Goal: Task Accomplishment & Management: Manage account settings

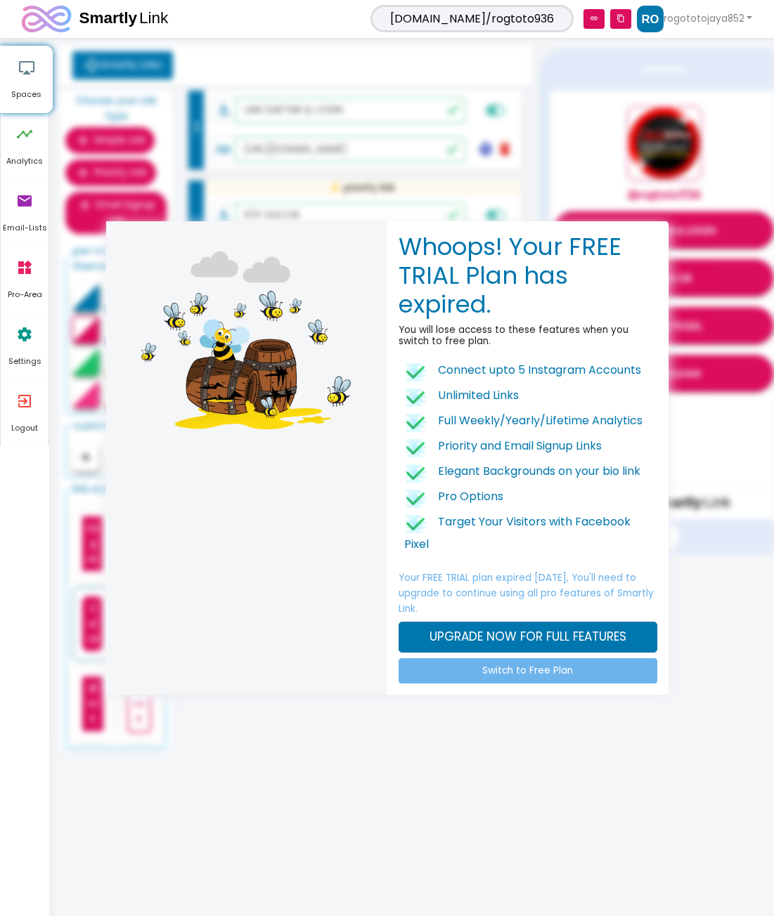
drag, startPoint x: 580, startPoint y: 724, endPoint x: 566, endPoint y: 703, distance: 25.3
click at [568, 710] on div "Whoops! Your FREE TRIAL Plan has expired. You will lose access to these feature…" at bounding box center [387, 458] width 774 height 916
click at [563, 672] on link "Switch to Free Plan" at bounding box center [527, 670] width 259 height 25
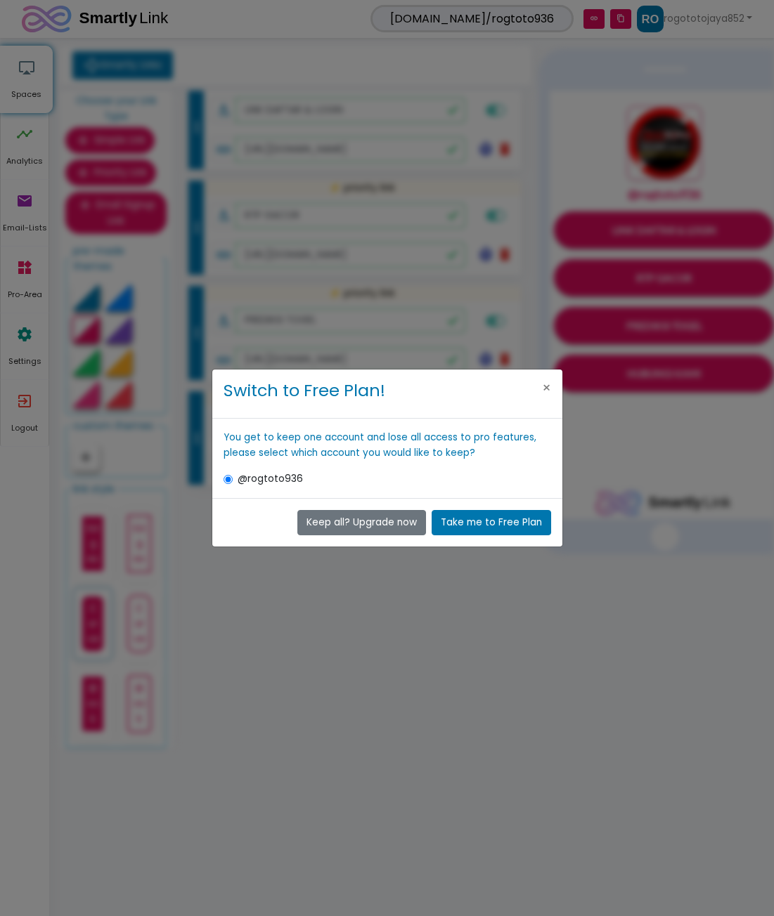
drag, startPoint x: 315, startPoint y: 474, endPoint x: 373, endPoint y: 453, distance: 61.8
click at [315, 472] on label "@rogtoto936" at bounding box center [394, 478] width 313 height 15
click at [233, 475] on input "@rogtoto936" at bounding box center [227, 479] width 9 height 9
click at [551, 386] on button "×" at bounding box center [547, 388] width 32 height 37
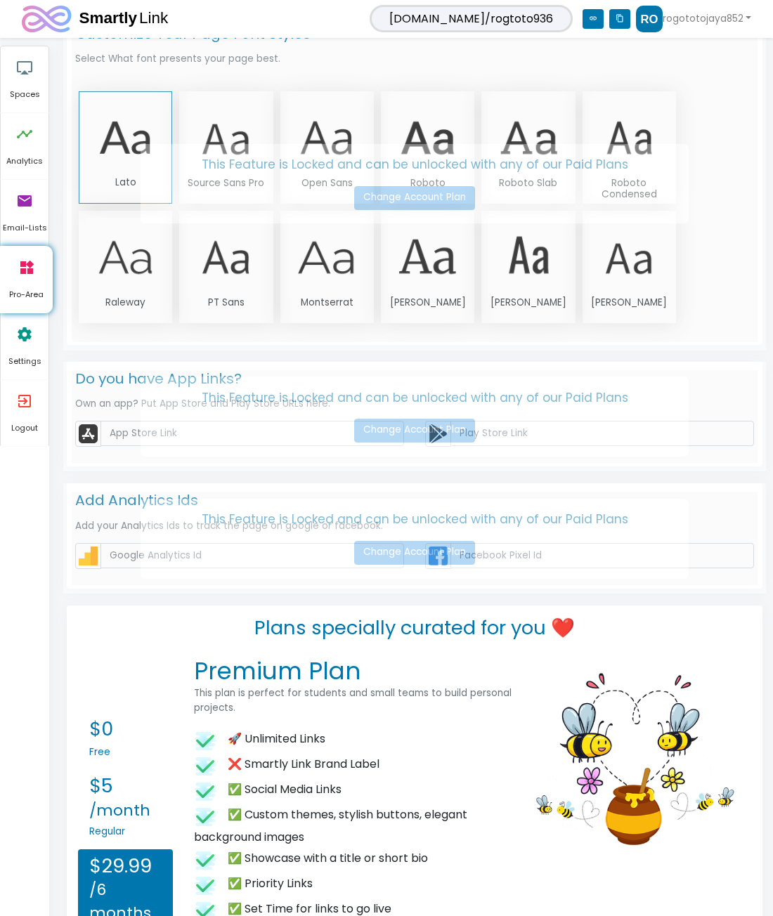
scroll to position [1491, 0]
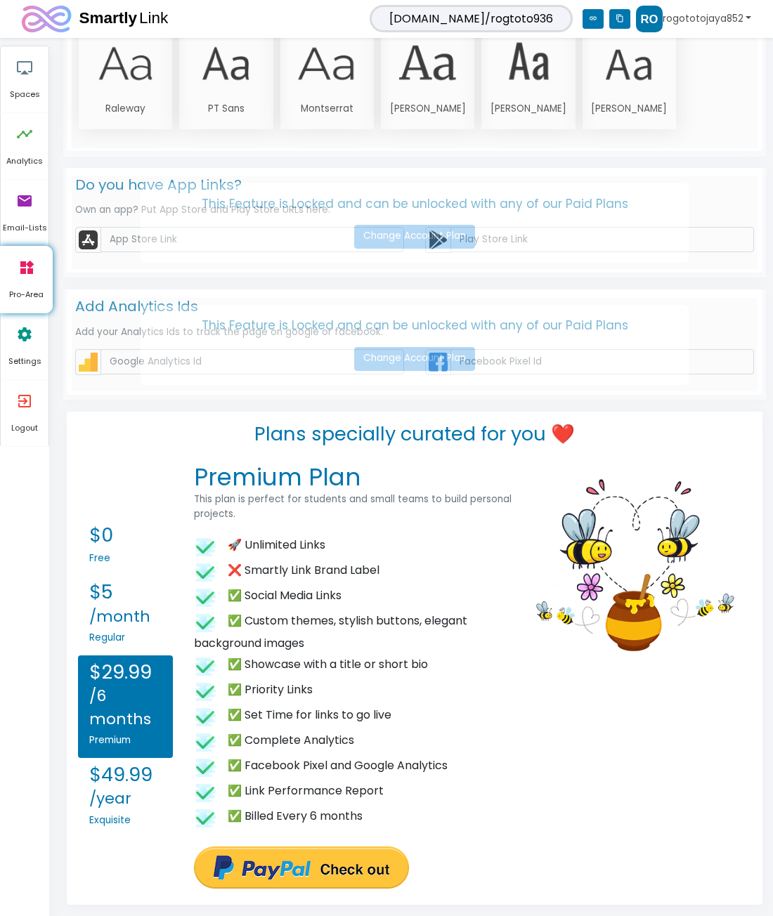
click at [675, 20] on link "rogototojaya852" at bounding box center [693, 19] width 115 height 27
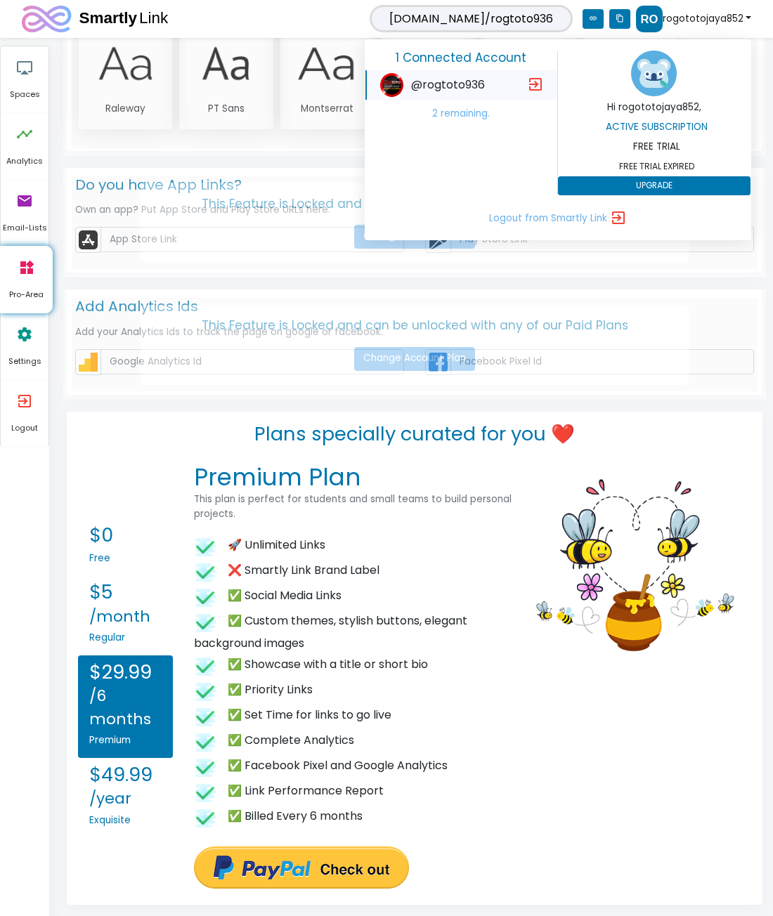
click at [646, 103] on h6 "Hi rogototojaya852," at bounding box center [654, 107] width 193 height 11
click at [642, 124] on h6 "Active Subscription" at bounding box center [657, 127] width 193 height 11
click at [642, 145] on p "FREE TRIAL" at bounding box center [657, 146] width 193 height 15
click at [632, 188] on button "UPGRADE" at bounding box center [654, 186] width 193 height 20
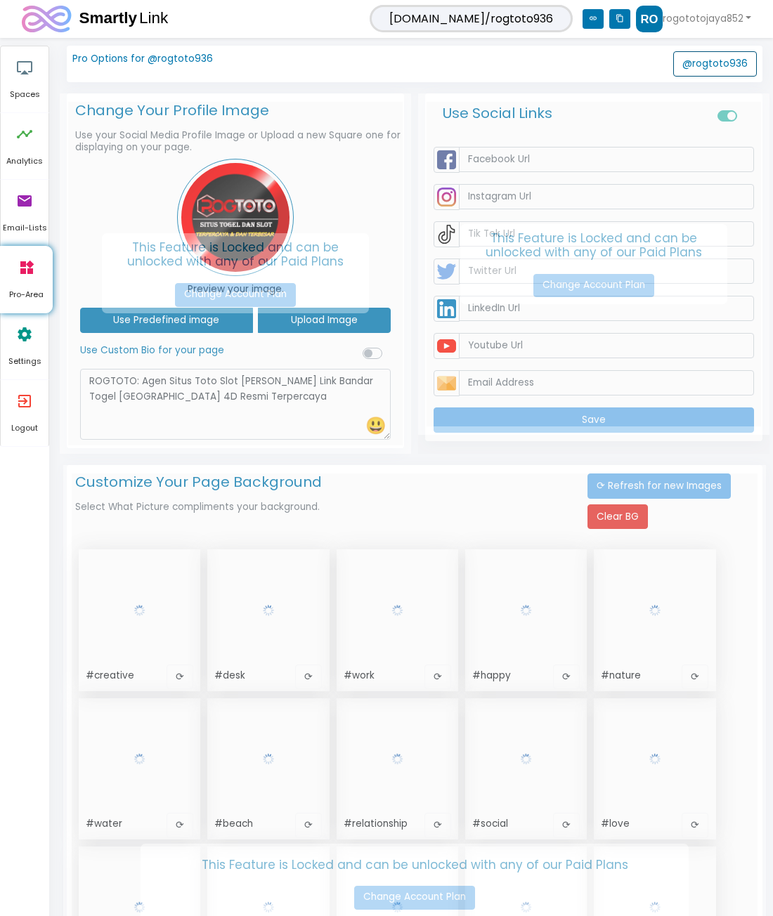
click at [729, 70] on button "@rogtoto936" at bounding box center [715, 63] width 84 height 25
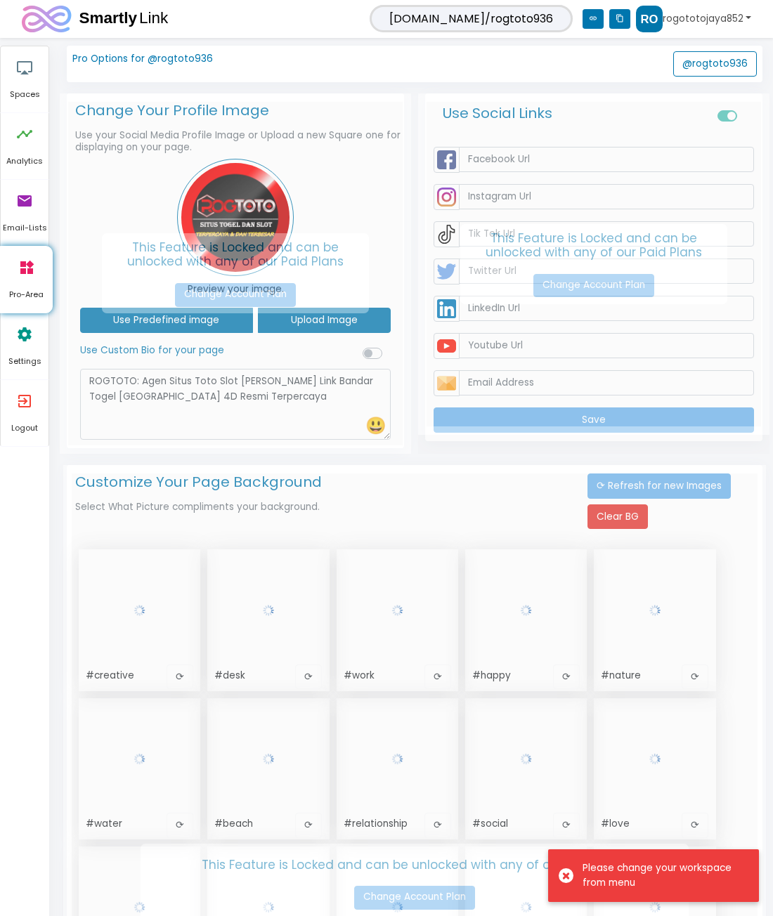
click at [653, 18] on img at bounding box center [649, 19] width 27 height 27
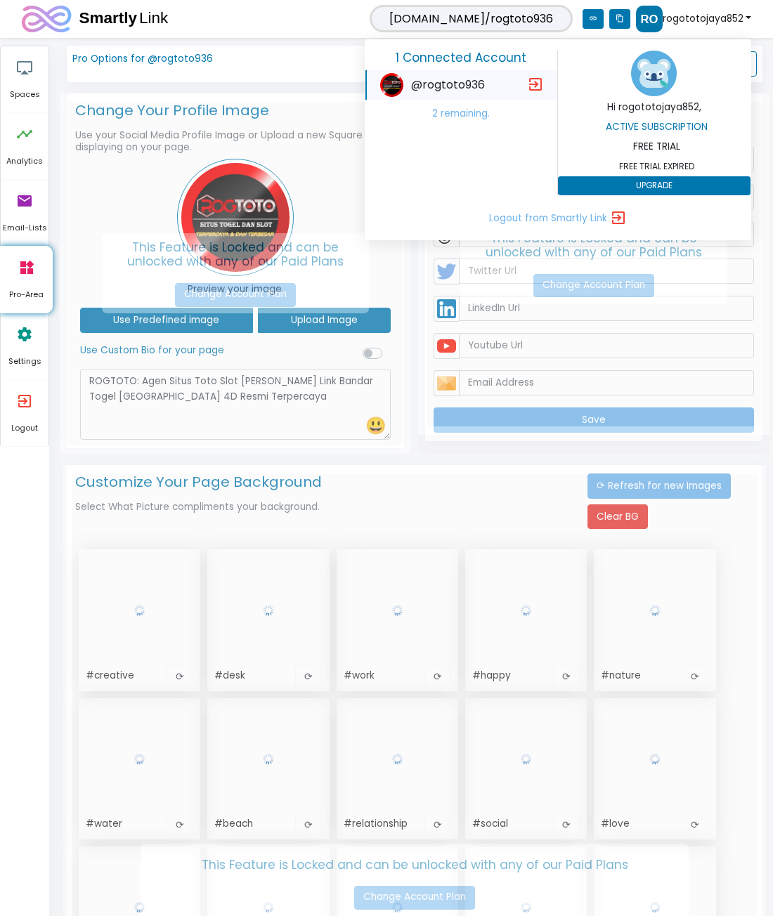
click at [472, 113] on h6 "2 remaining." at bounding box center [462, 113] width 160 height 11
click at [501, 46] on div "1 Connected Account @rogtoto936 exit_to_app 2 remaining. Hi rogototojaya852, Ac…" at bounding box center [558, 139] width 386 height 201
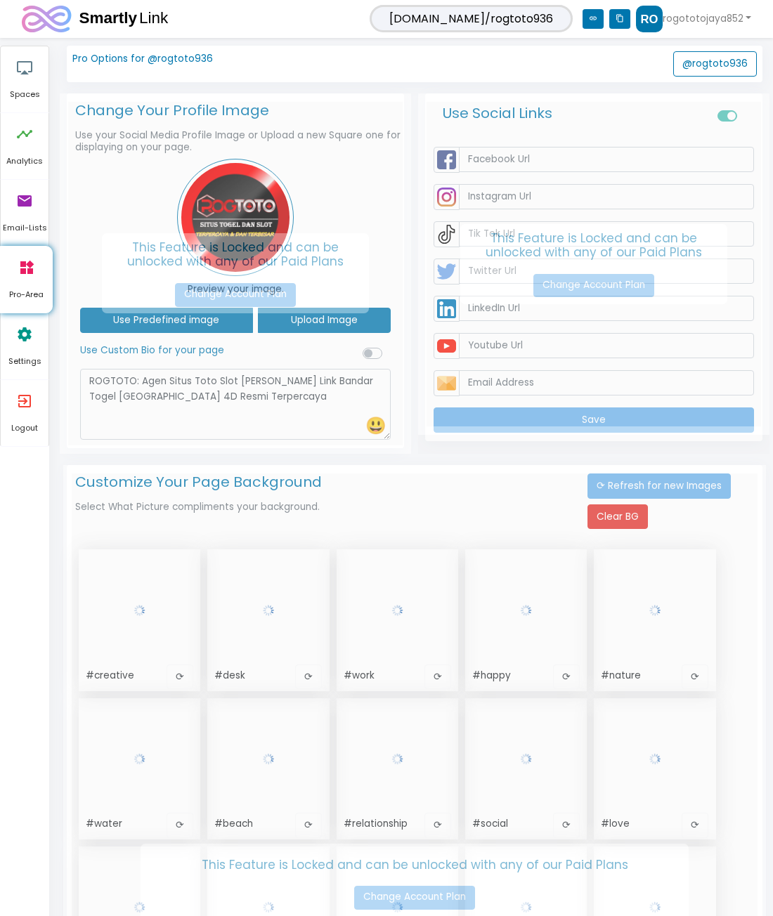
click at [502, 51] on div "Pro Options for @rogtoto936 @rogtoto936" at bounding box center [415, 64] width 696 height 37
click at [754, 16] on div "smartly.link/rogtoto936 link content_copy rogototojaya852 1 Connected Account @…" at bounding box center [386, 19] width 750 height 27
click at [751, 17] on div "smartly.link/rogtoto936 link content_copy rogototojaya852 1 Connected Account @…" at bounding box center [386, 19] width 750 height 27
